Goal: Information Seeking & Learning: Learn about a topic

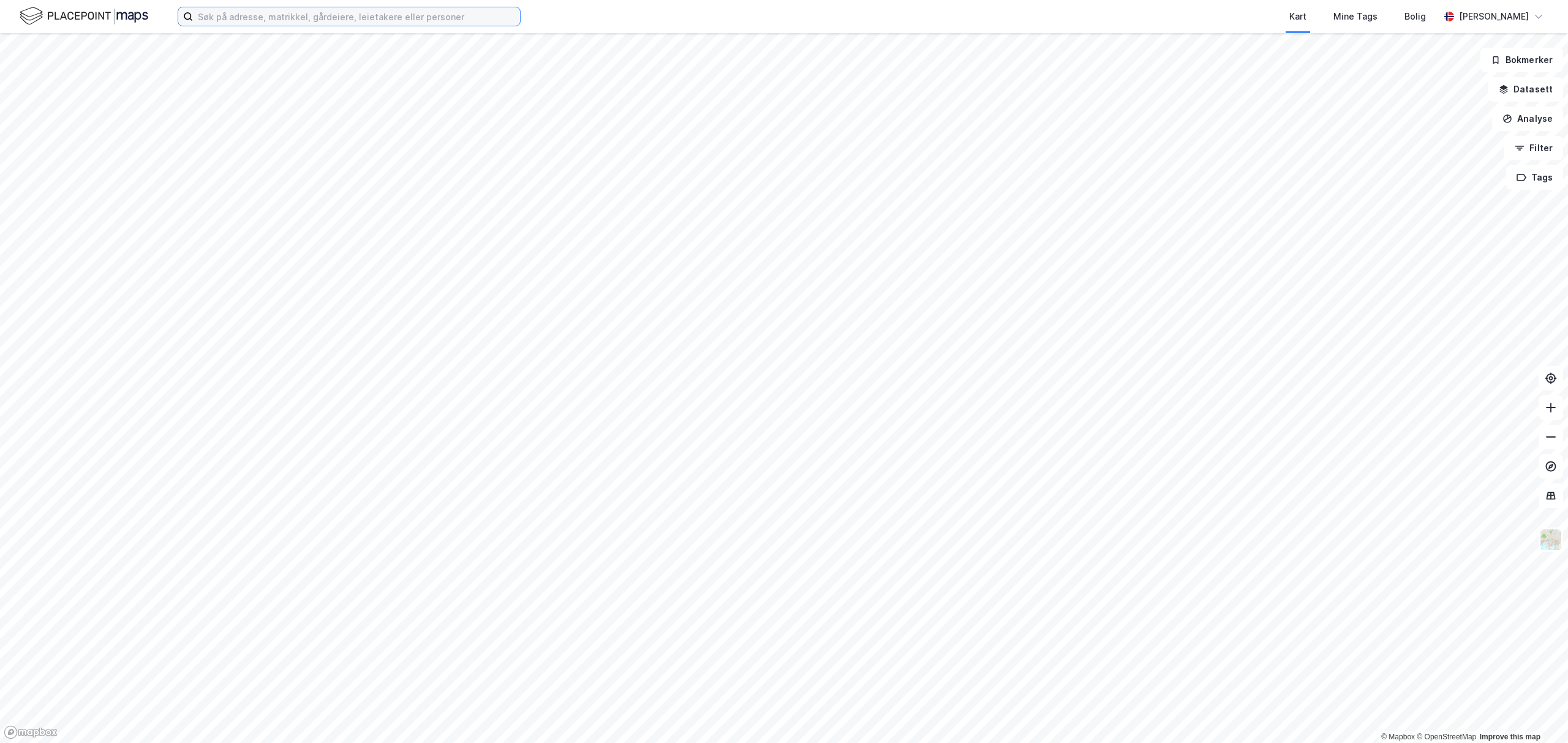
click at [407, 18] on input at bounding box center [356, 16] width 327 height 18
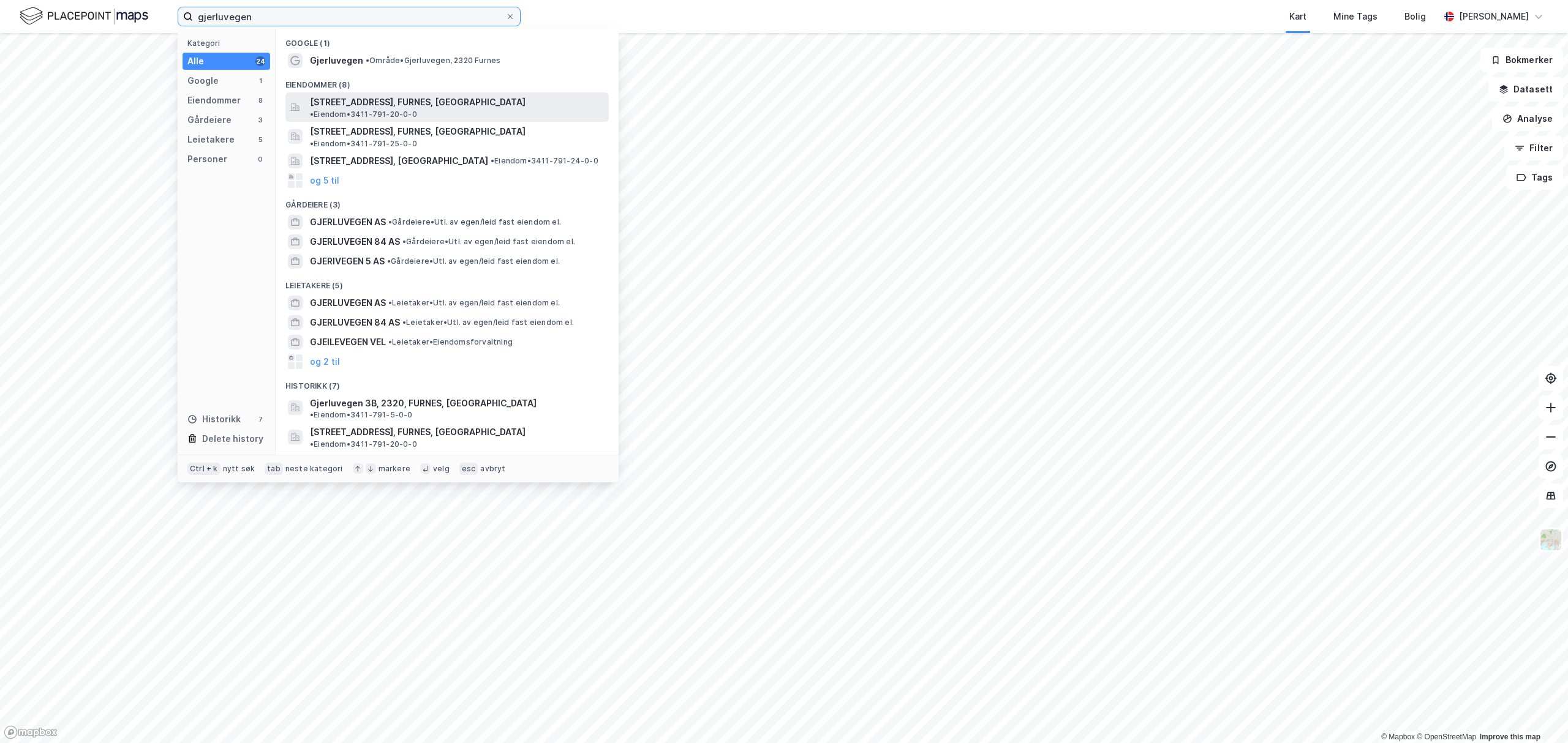
type input "gjerluvegen"
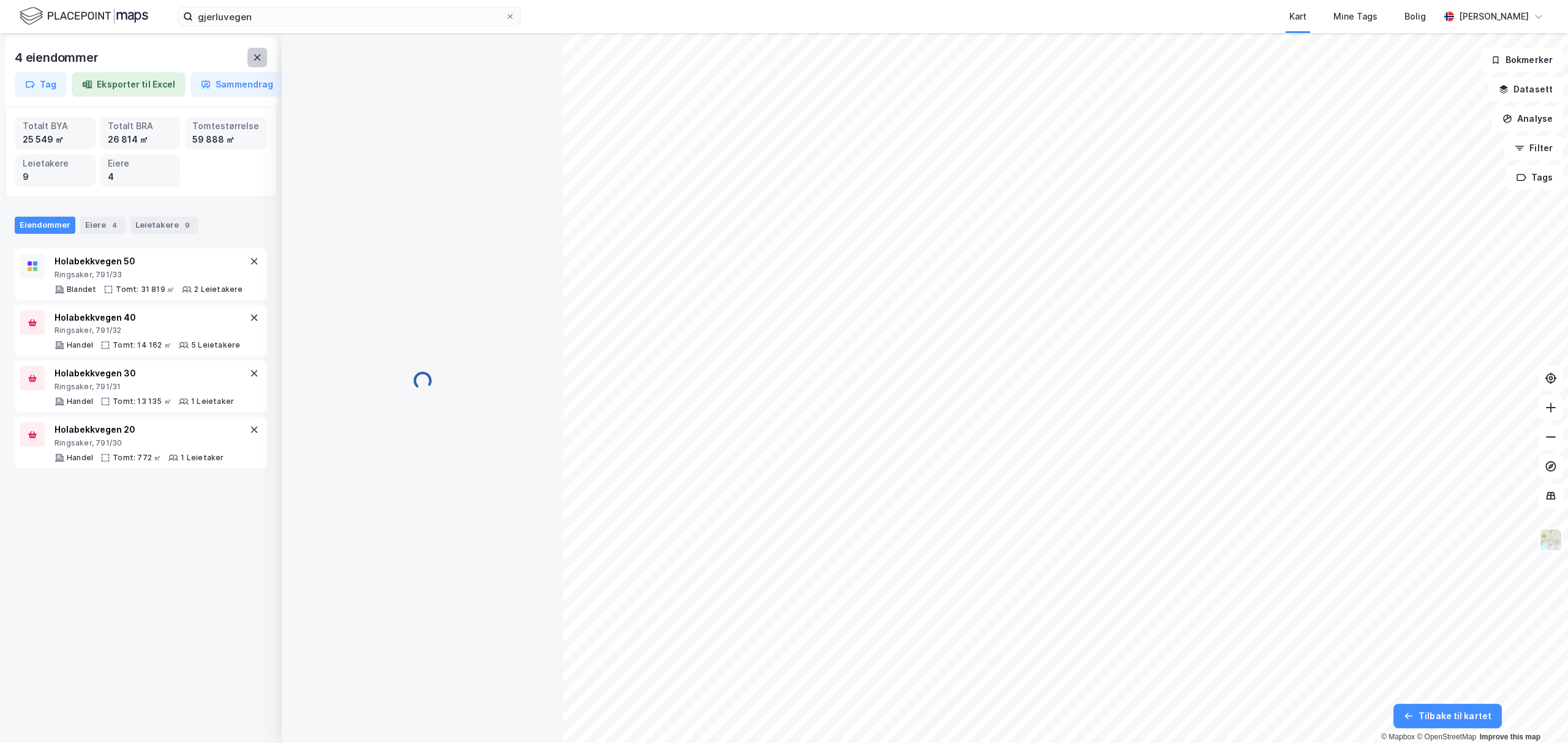
click at [253, 55] on icon at bounding box center [258, 58] width 10 height 10
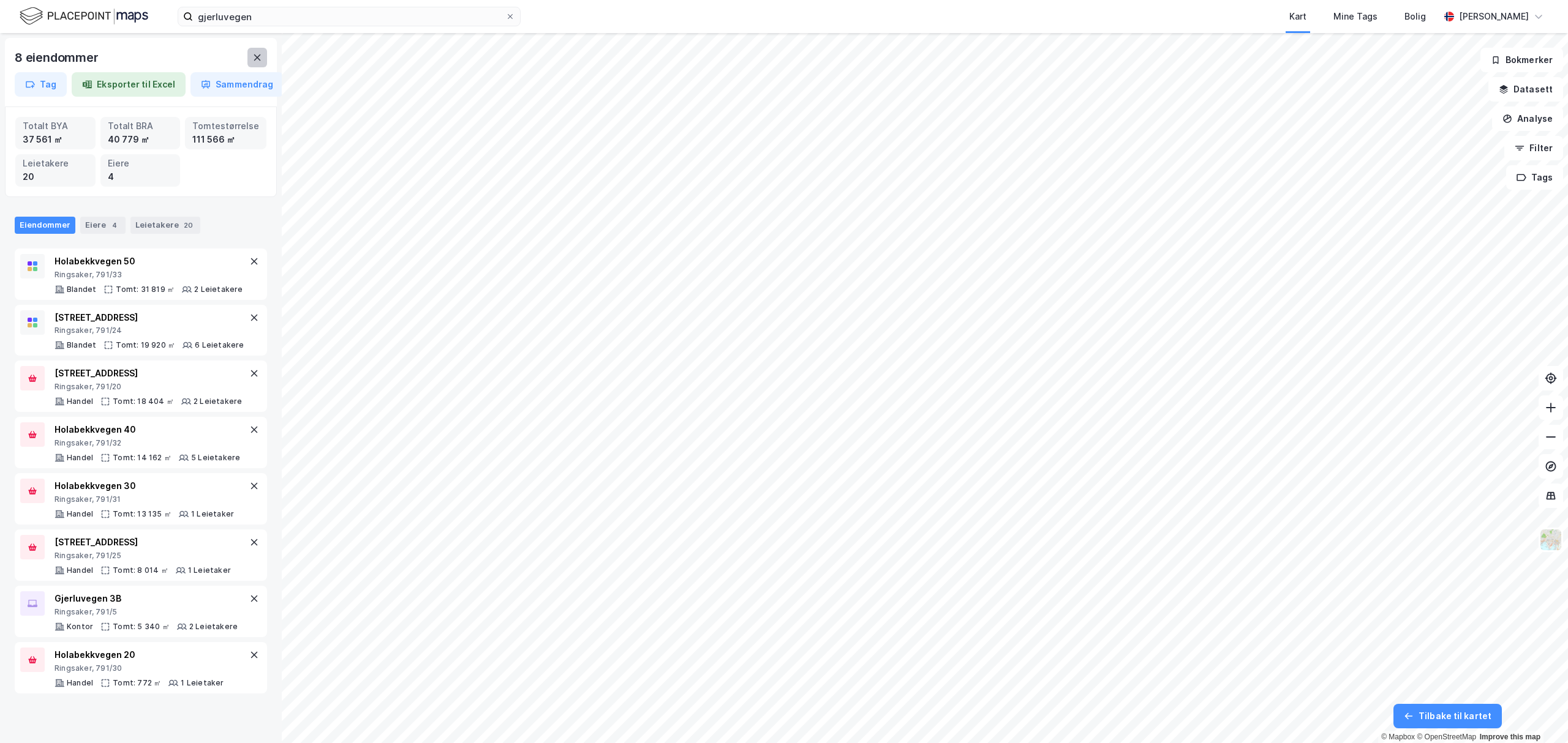
click at [260, 63] on button at bounding box center [257, 57] width 19 height 19
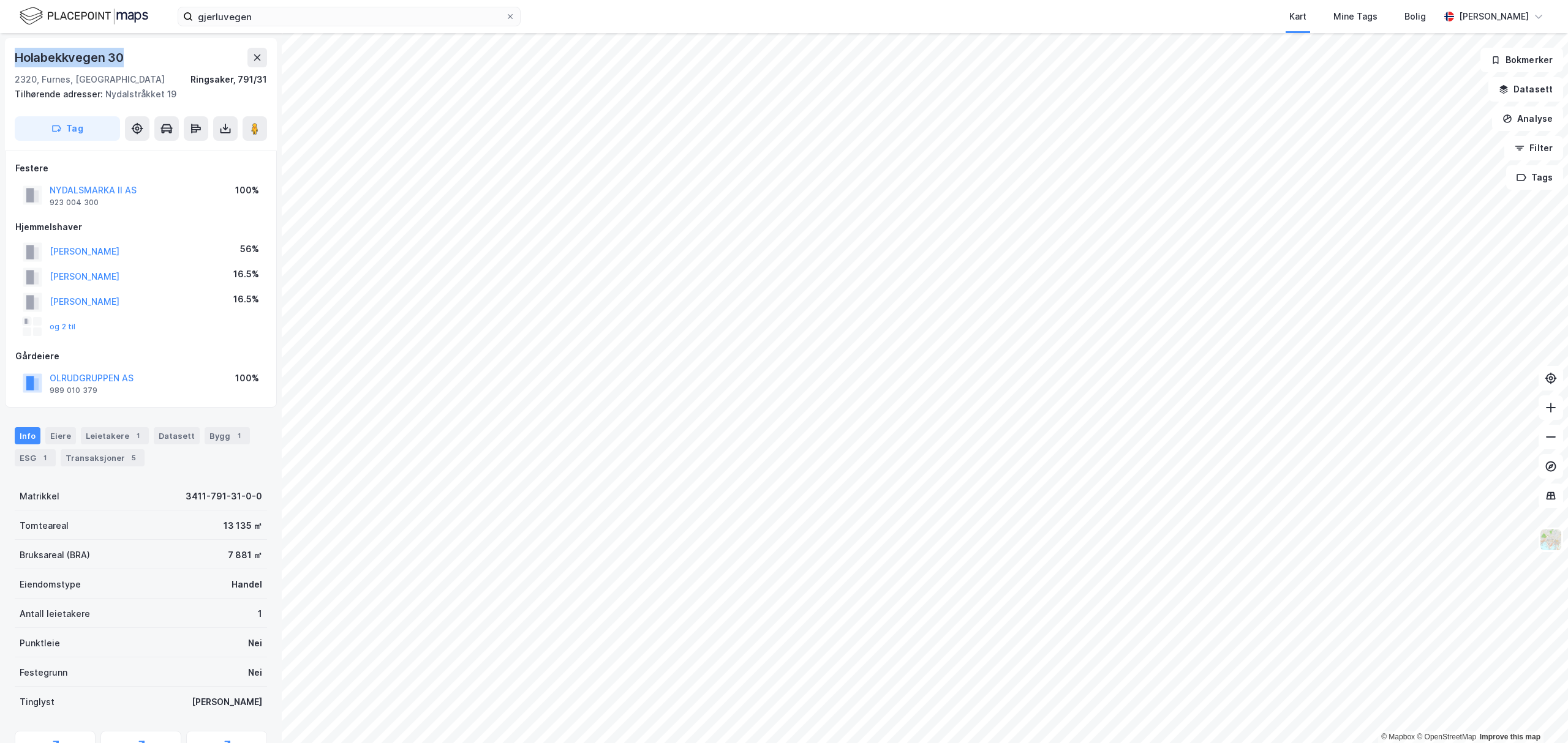
drag, startPoint x: 13, startPoint y: 57, endPoint x: 150, endPoint y: 60, distance: 137.0
click at [150, 60] on div "Holabekkvegen 30 2320, [GEOGRAPHIC_DATA], Innlandet [GEOGRAPHIC_DATA], 791/31 T…" at bounding box center [141, 94] width 272 height 112
copy div "Holabekkvegen 30"
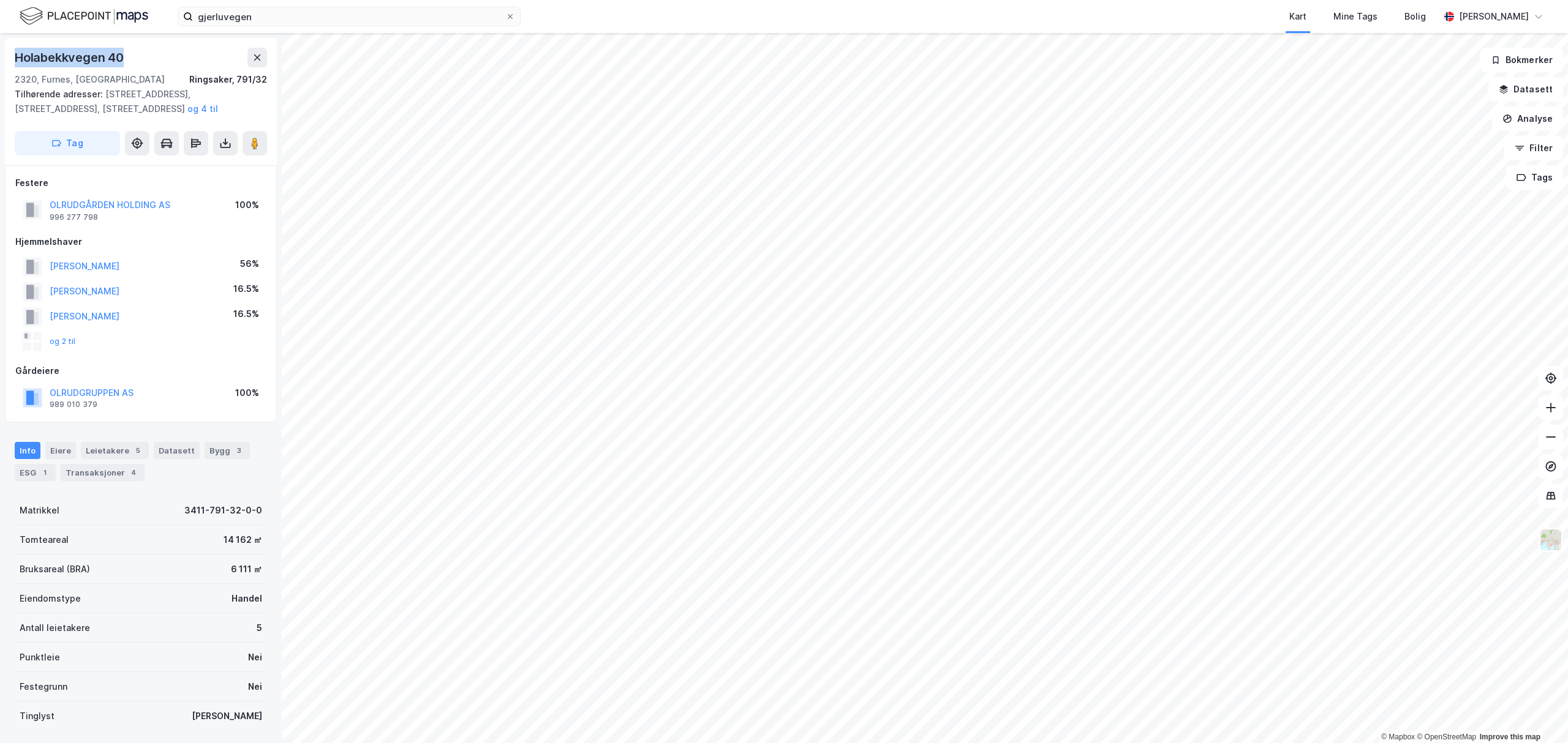
drag, startPoint x: 10, startPoint y: 58, endPoint x: 150, endPoint y: 52, distance: 140.1
click at [150, 52] on div "Holabekkvegen 40 2320, [GEOGRAPHIC_DATA], Innlandet [GEOGRAPHIC_DATA], 791/32 T…" at bounding box center [141, 101] width 272 height 127
drag, startPoint x: 11, startPoint y: 58, endPoint x: 133, endPoint y: 58, distance: 122.0
click at [133, 58] on div "Holabekkvegen 50 2320, Furnes, Innlandet [GEOGRAPHIC_DATA], 791/33 Tilhørende a…" at bounding box center [141, 101] width 272 height 127
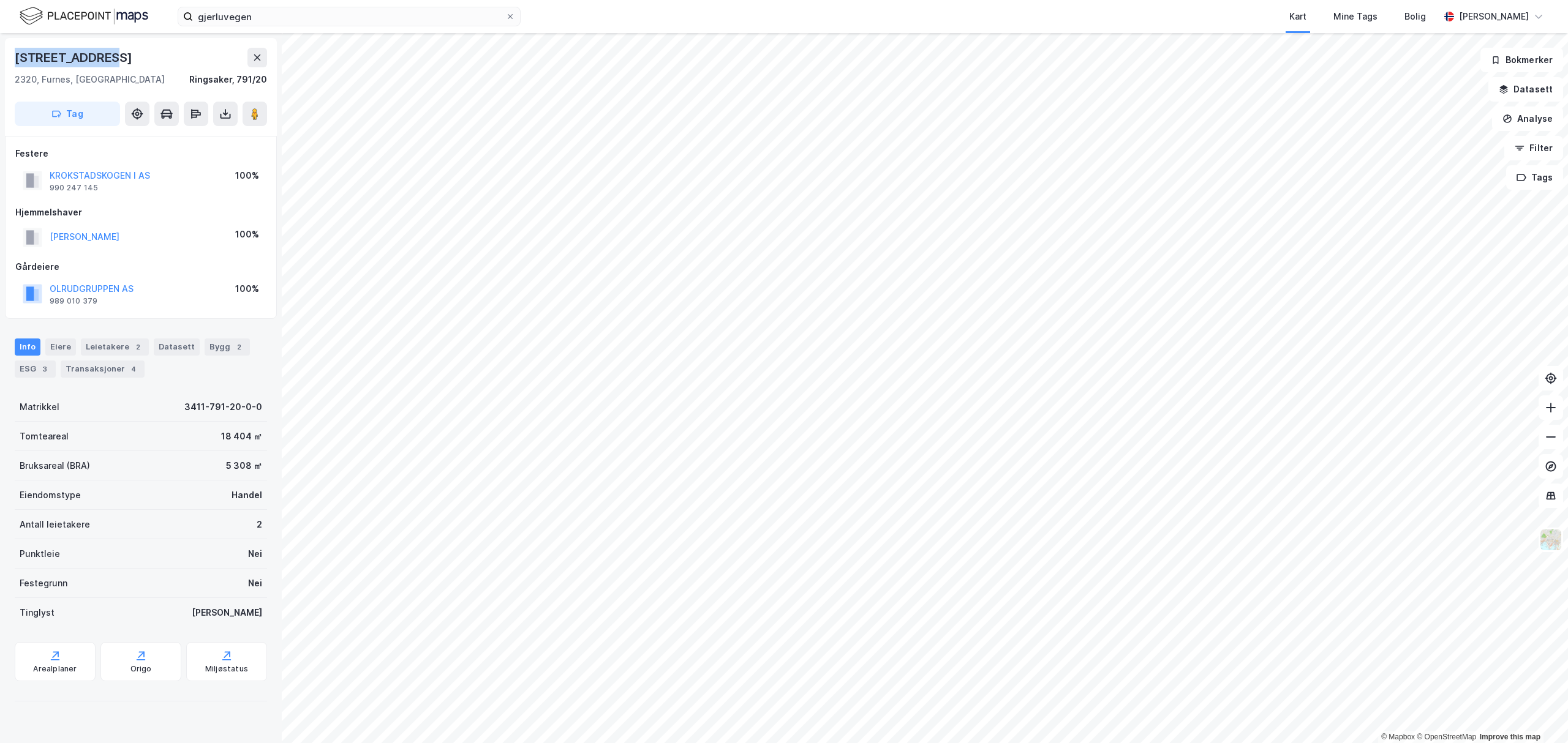
drag, startPoint x: 13, startPoint y: 50, endPoint x: 118, endPoint y: 52, distance: 105.0
click at [118, 52] on div "[STREET_ADDRESS], [GEOGRAPHIC_DATA], Innlandet [GEOGRAPHIC_DATA], 791/20 Tag" at bounding box center [141, 87] width 272 height 98
copy div "[STREET_ADDRESS]"
